Goal: Information Seeking & Learning: Learn about a topic

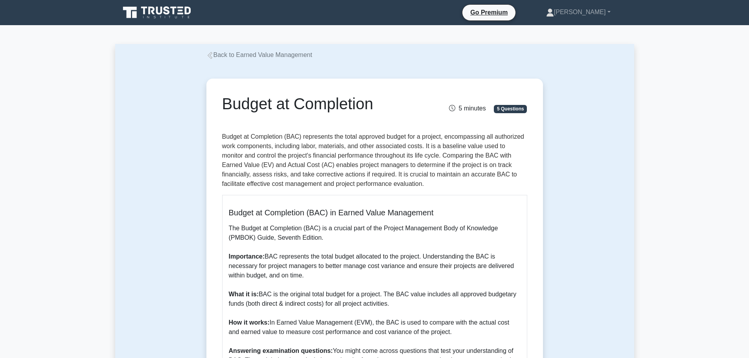
click at [265, 59] on div "Back to Earned Value Management" at bounding box center [375, 54] width 346 height 9
click at [228, 54] on link "Back to Earned Value Management" at bounding box center [259, 55] width 106 height 7
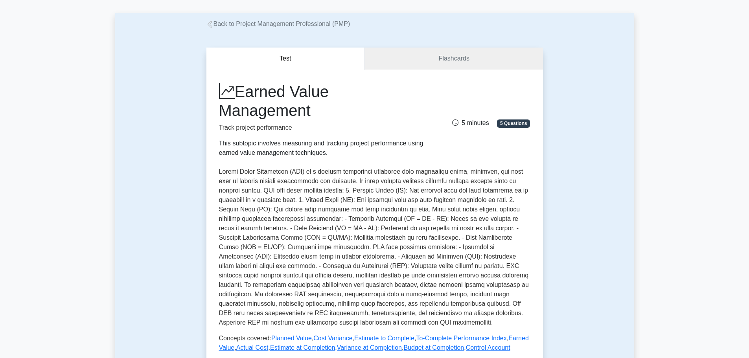
scroll to position [118, 0]
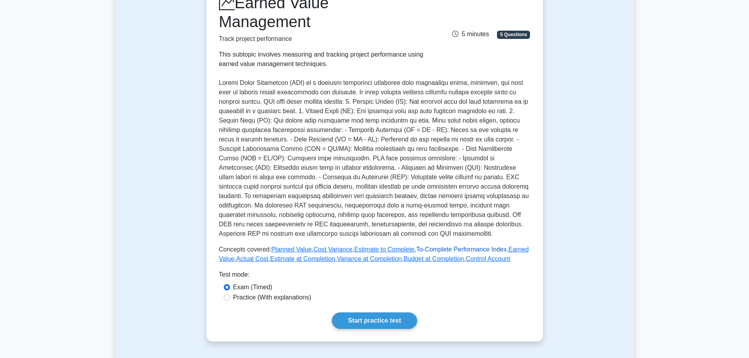
click at [445, 249] on link "To-Complete Performance Index" at bounding box center [461, 249] width 90 height 7
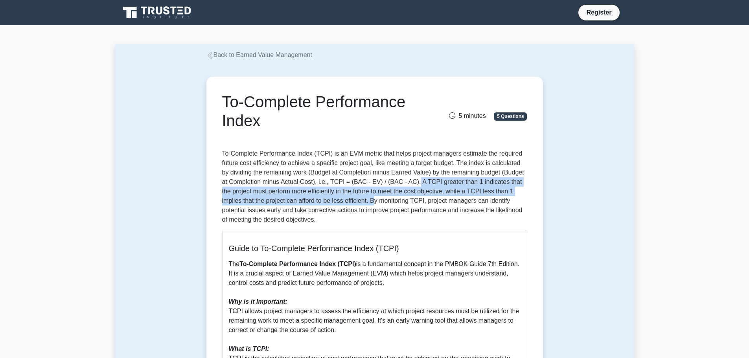
drag, startPoint x: 413, startPoint y: 181, endPoint x: 354, endPoint y: 201, distance: 62.3
click at [354, 201] on p "To-Complete Performance Index (TCPI) is an EVM metric that helps project manage…" at bounding box center [374, 187] width 305 height 76
